Goal: Task Accomplishment & Management: Manage account settings

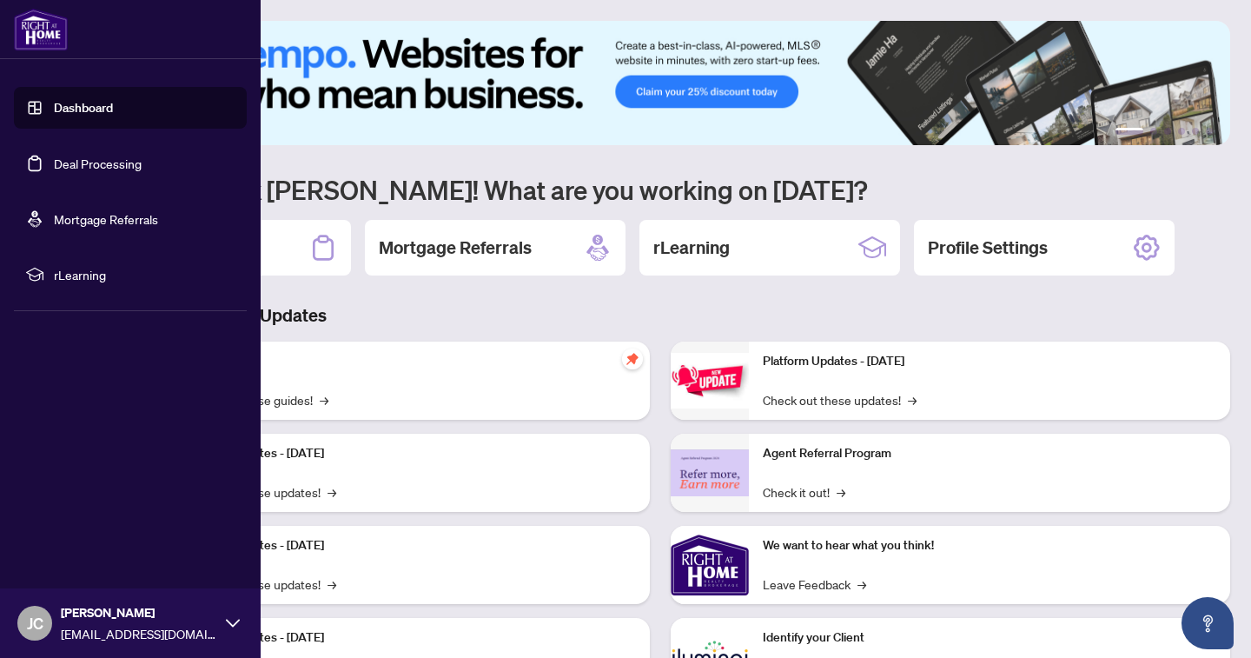
click at [95, 169] on link "Deal Processing" at bounding box center [98, 164] width 88 height 16
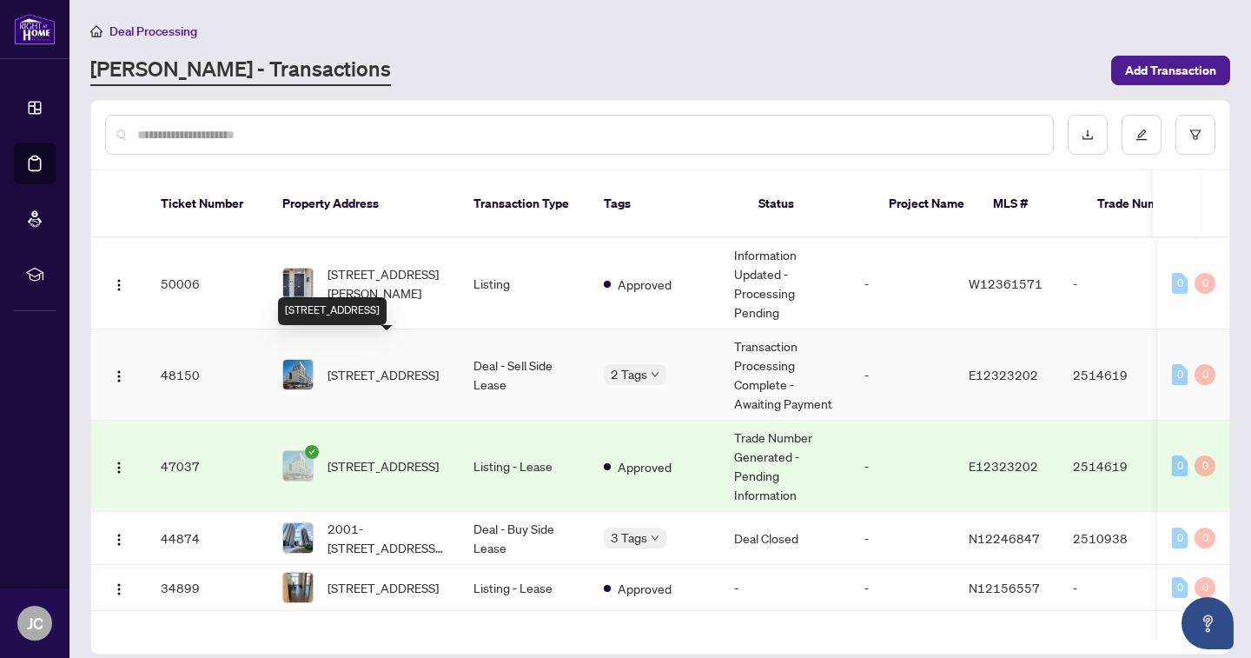
click at [353, 365] on span "[STREET_ADDRESS]" at bounding box center [383, 374] width 111 height 19
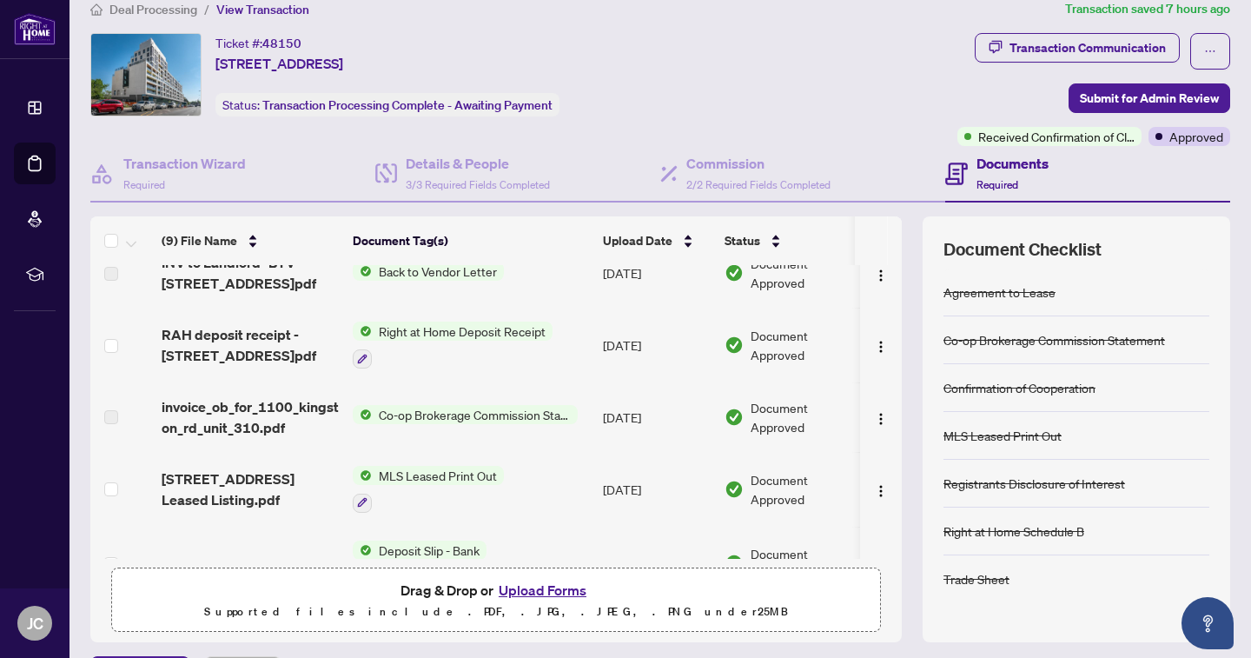
scroll to position [242, 0]
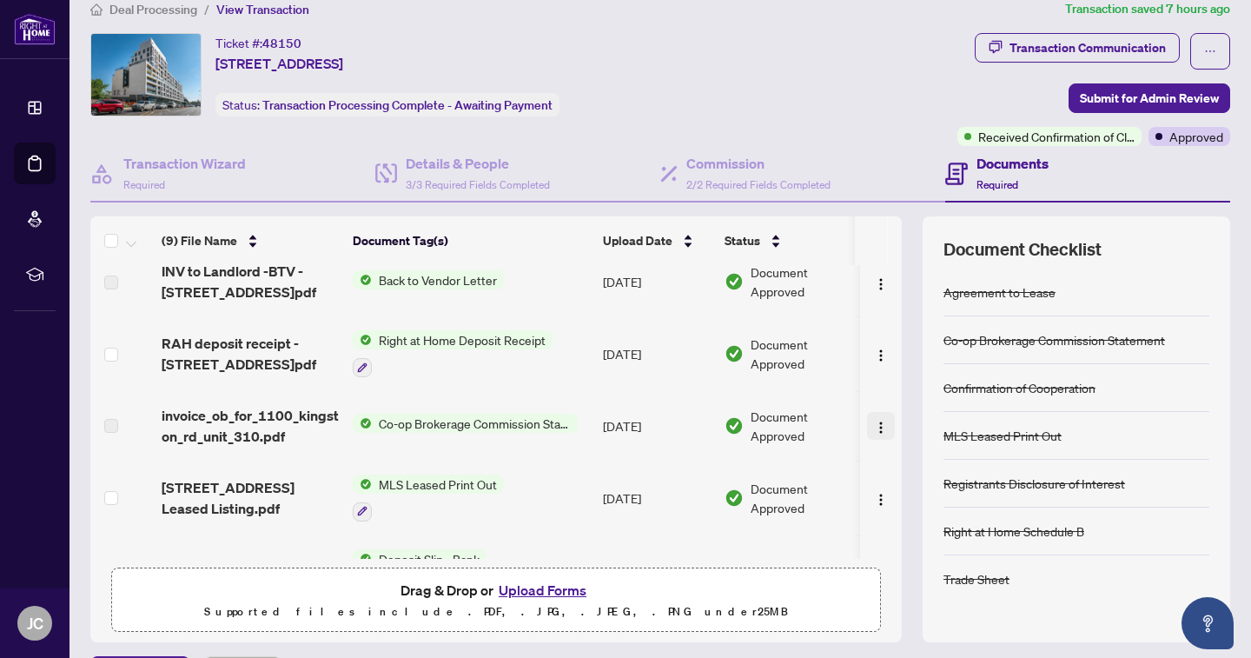
click at [874, 428] on img "button" at bounding box center [881, 427] width 14 height 14
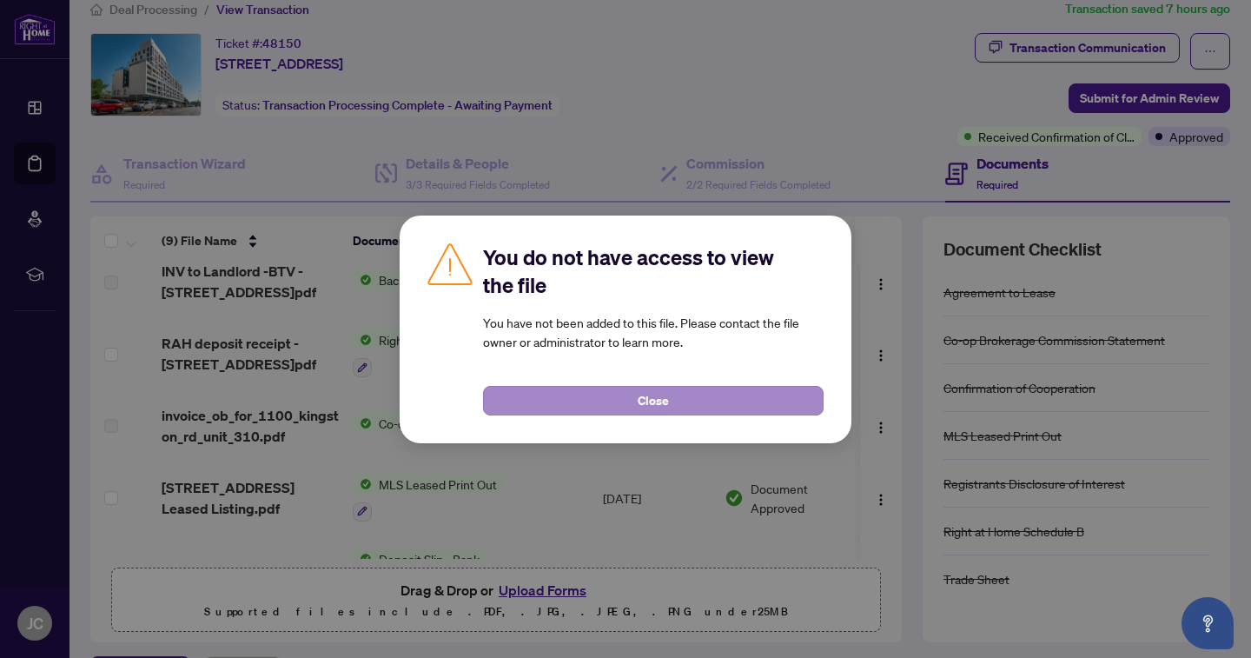
click at [739, 393] on button "Close" at bounding box center [653, 401] width 341 height 30
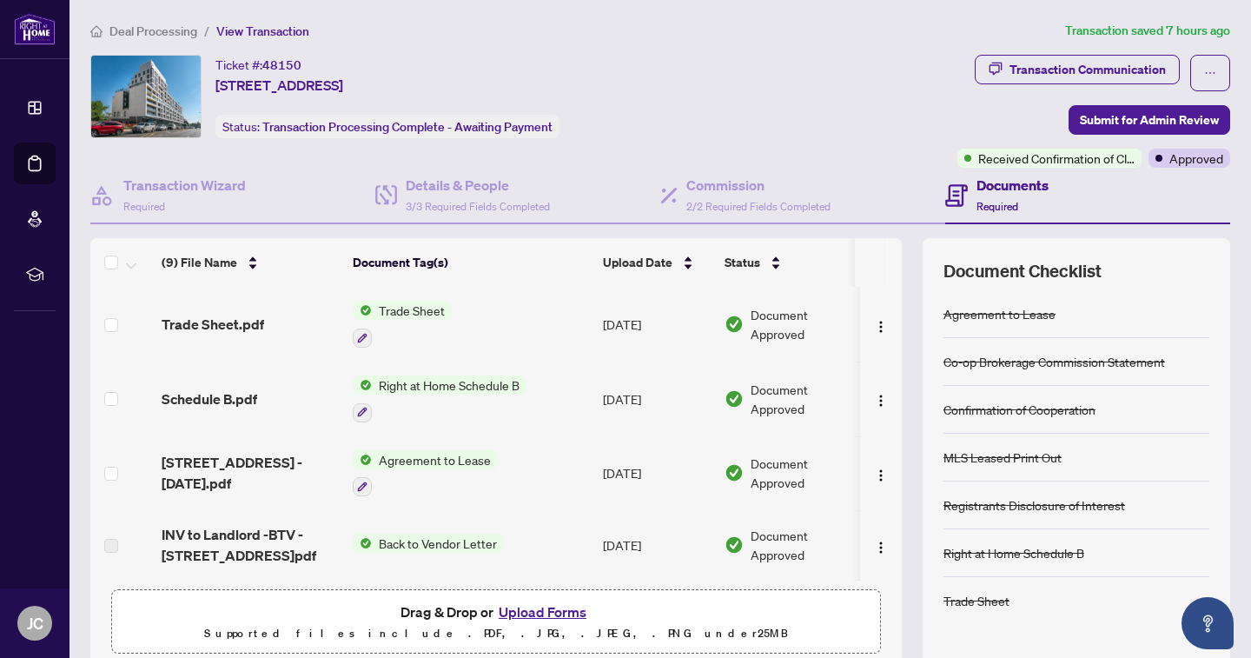
scroll to position [0, 0]
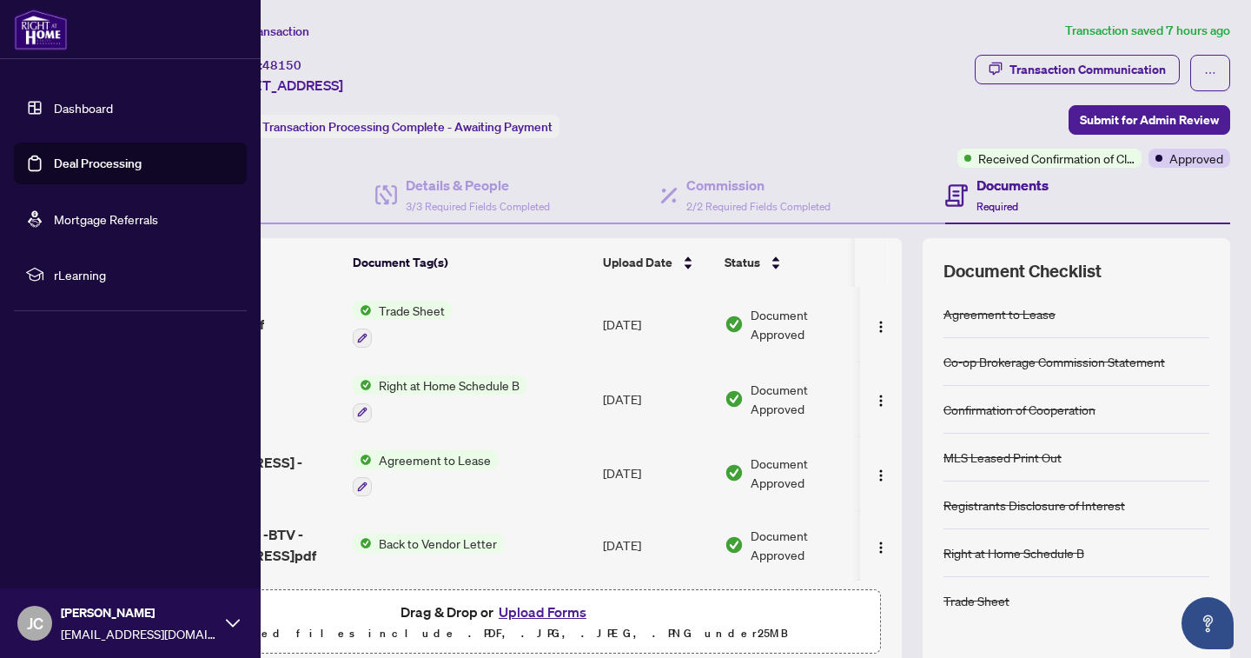
click at [61, 164] on link "Deal Processing" at bounding box center [98, 164] width 88 height 16
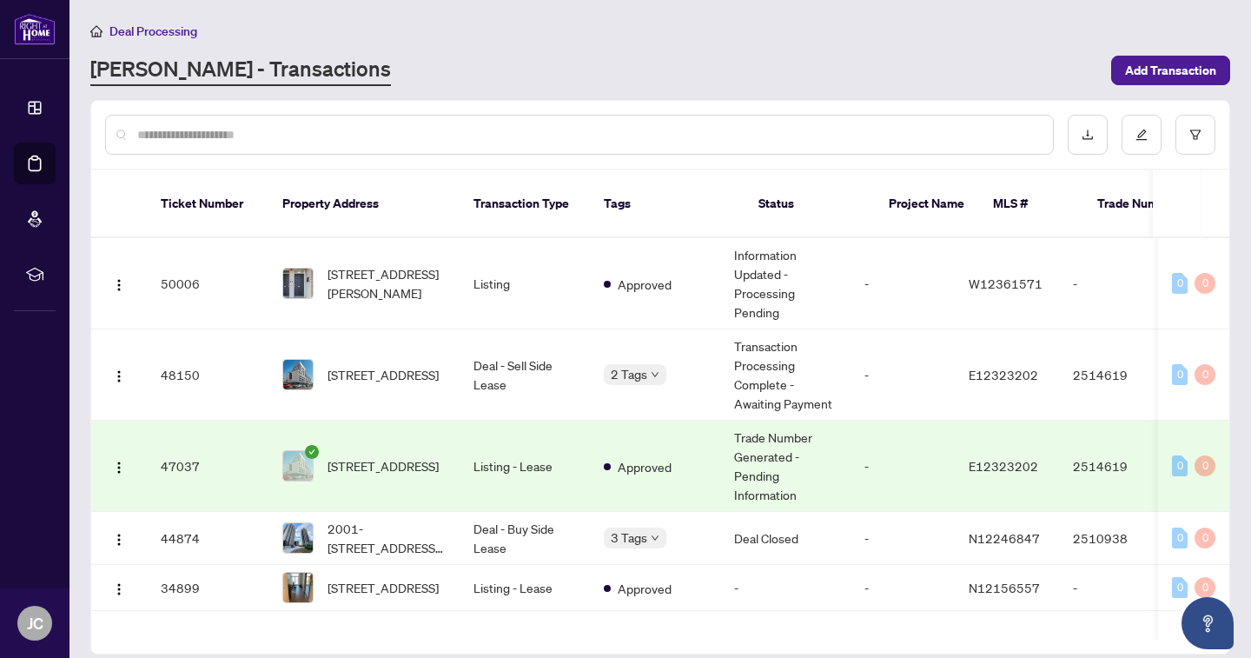
click at [837, 30] on div "Deal Processing" at bounding box center [660, 31] width 1140 height 20
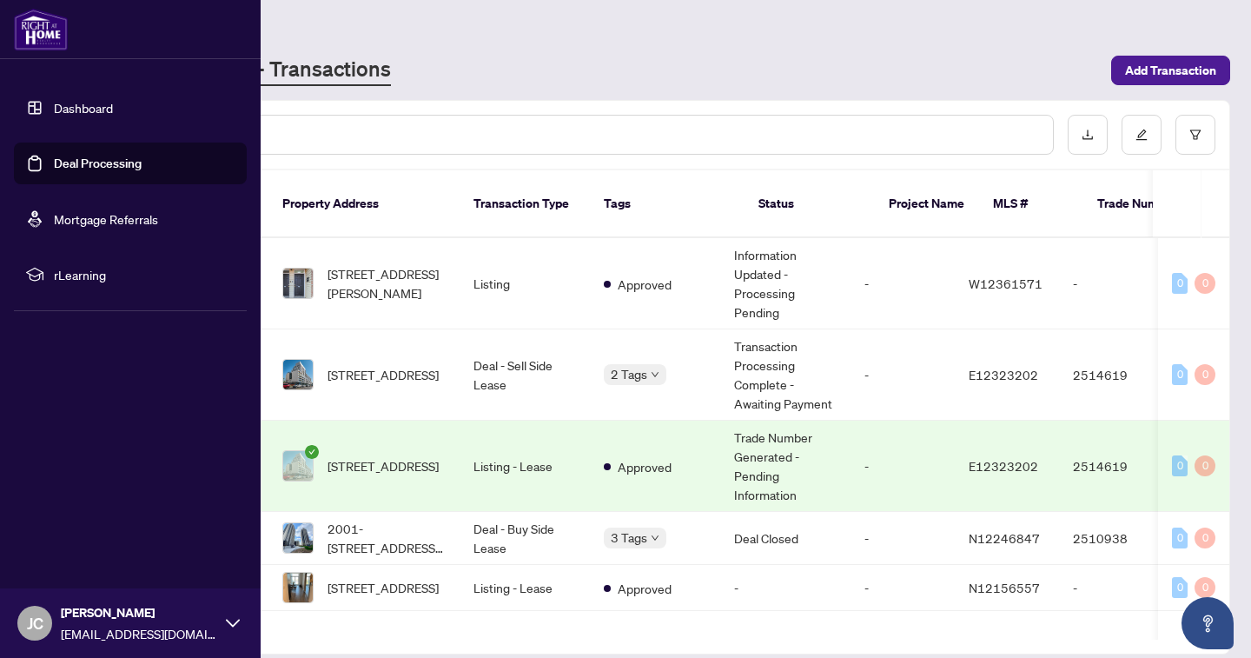
click at [43, 619] on span "JC" at bounding box center [35, 623] width 17 height 24
click at [80, 618] on span "[PERSON_NAME]" at bounding box center [139, 612] width 156 height 19
click at [72, 518] on span "Logout" at bounding box center [69, 520] width 39 height 28
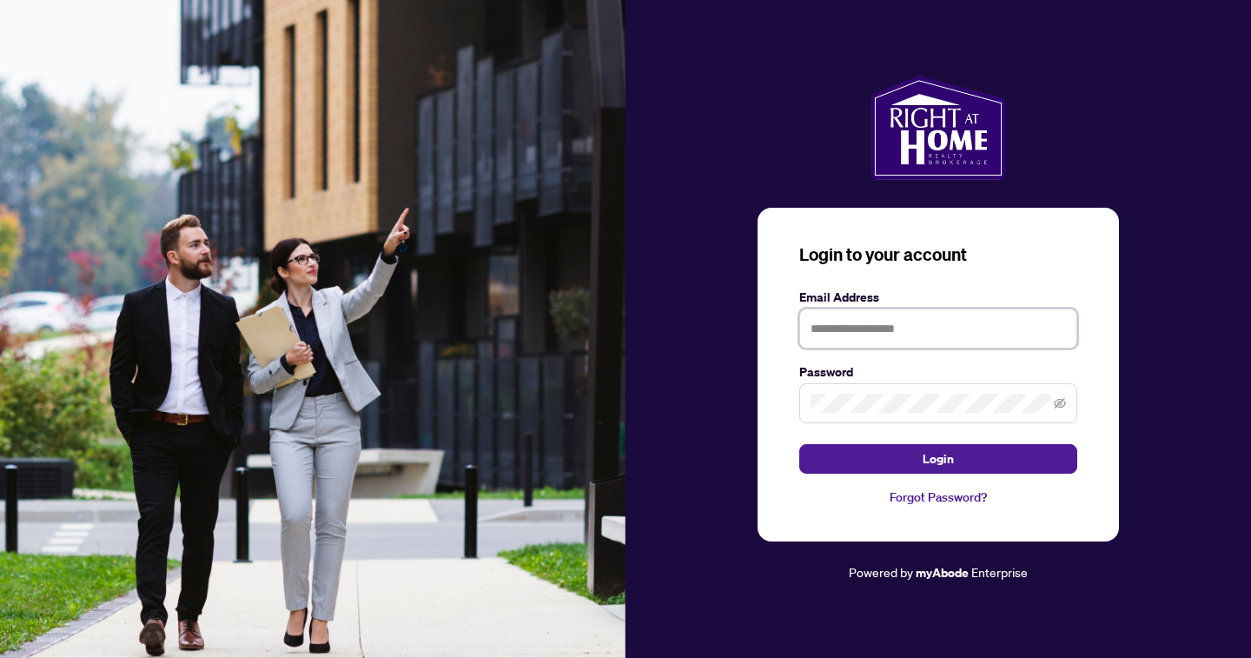
type input "**********"
